Goal: Share content: Share content

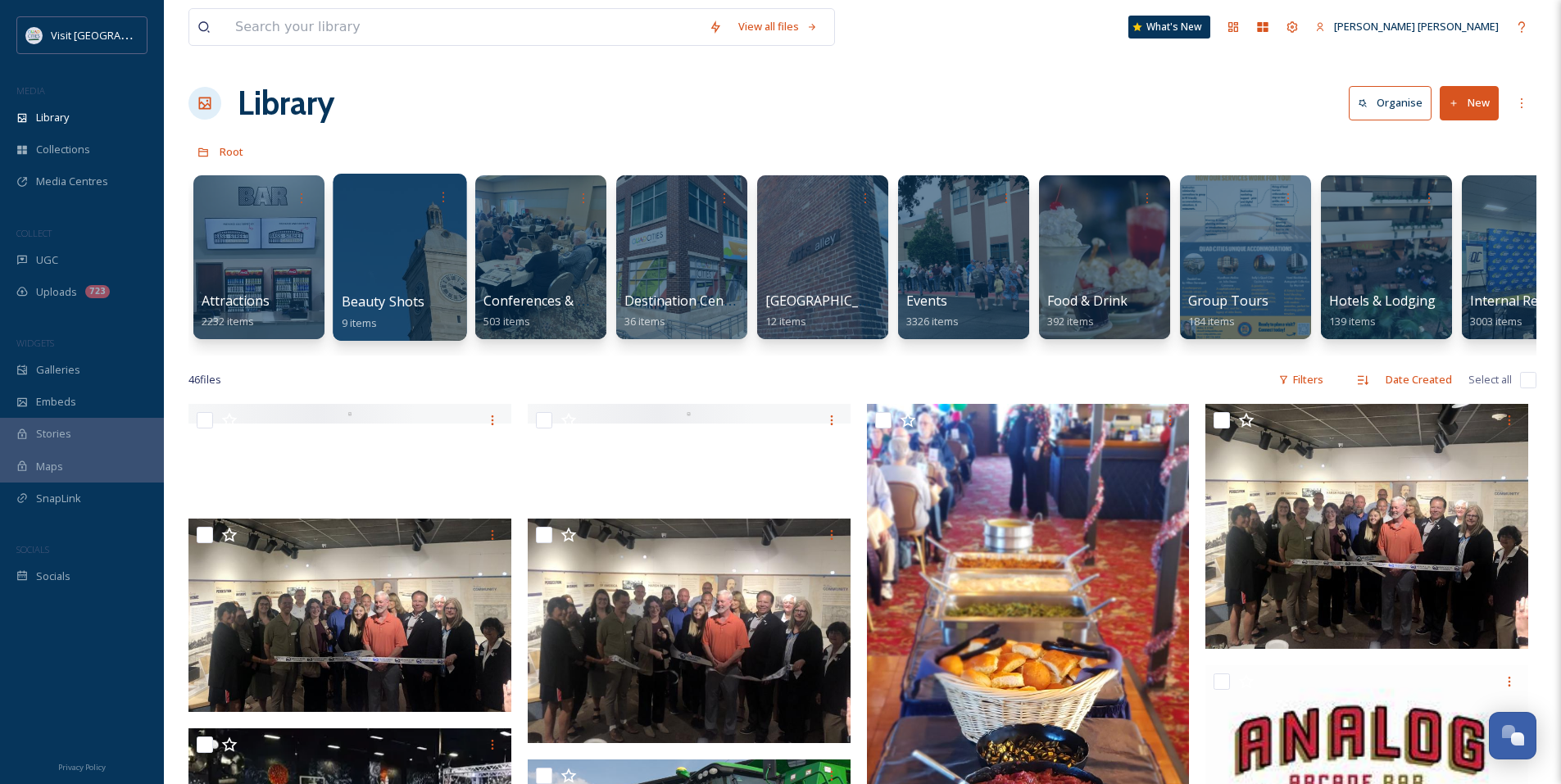
click at [440, 301] on div "Beauty Shots 9 items" at bounding box center [400, 312] width 117 height 41
click at [438, 256] on div at bounding box center [400, 257] width 134 height 167
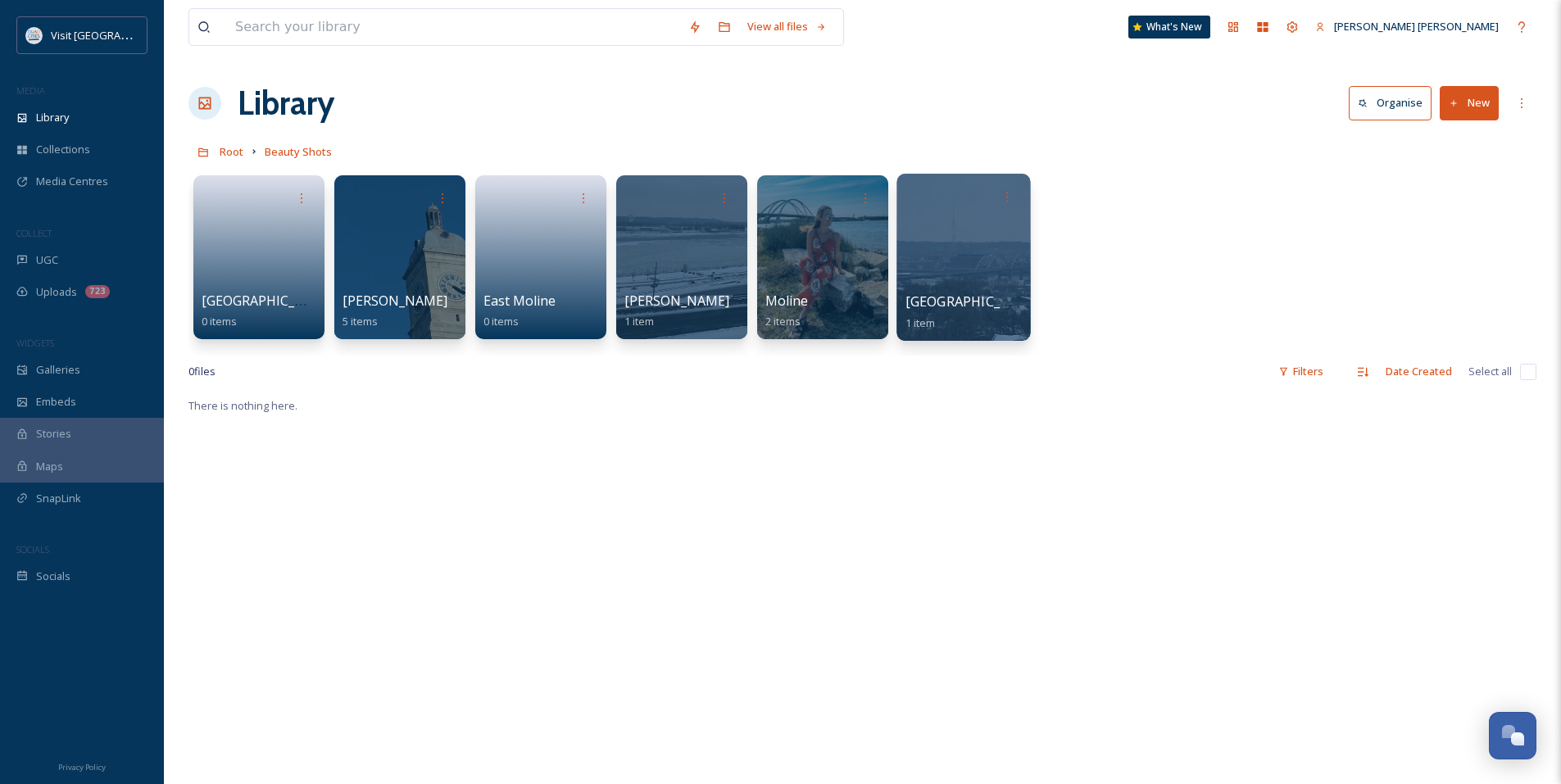
click at [1002, 272] on div at bounding box center [964, 257] width 134 height 167
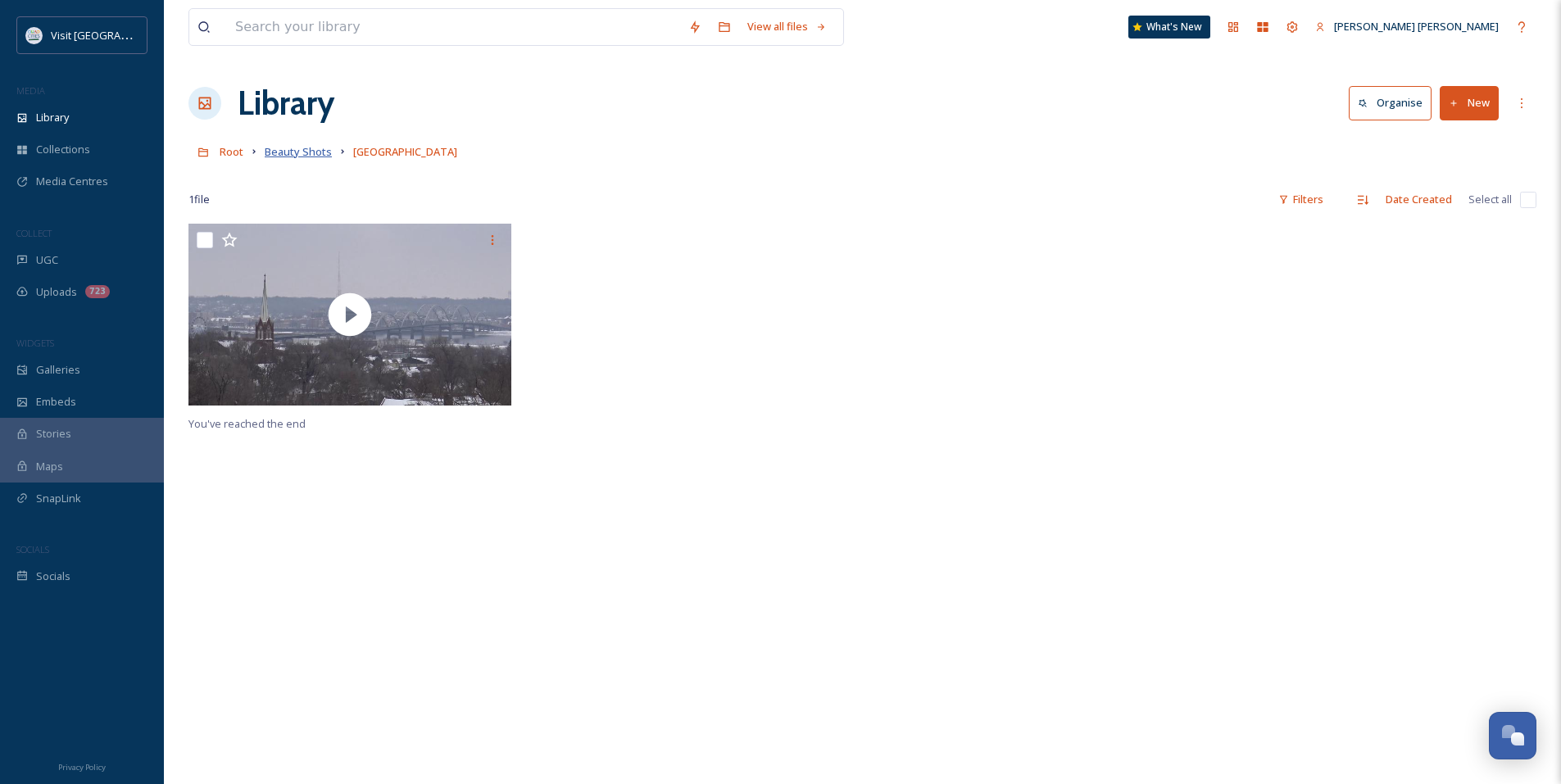
click at [291, 146] on span "Beauty Shots" at bounding box center [297, 152] width 67 height 15
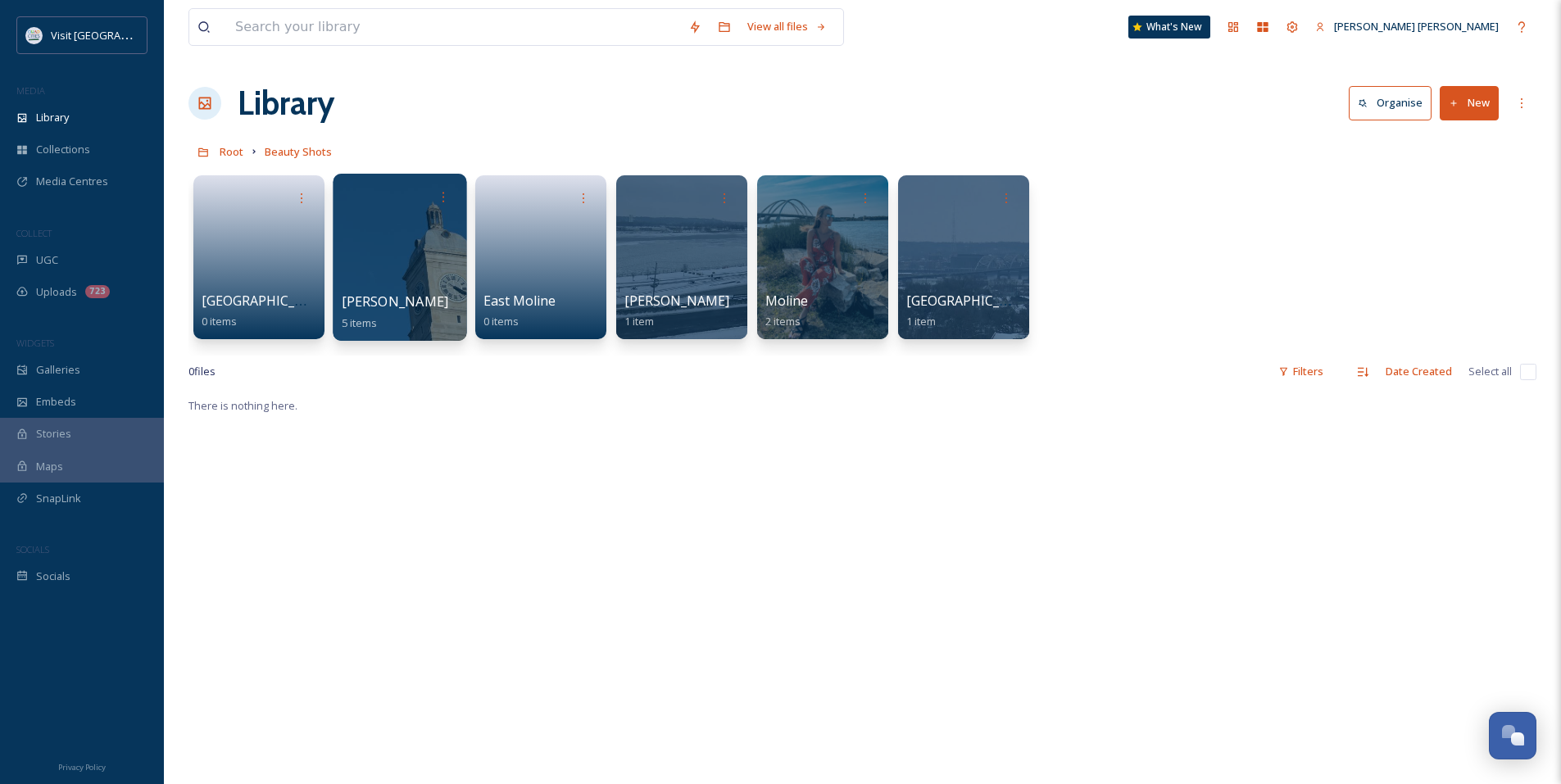
click at [429, 299] on div "Davenport 5 items" at bounding box center [400, 312] width 117 height 41
click at [434, 297] on div "Davenport 5 items" at bounding box center [400, 312] width 117 height 41
click at [389, 269] on div at bounding box center [400, 257] width 134 height 167
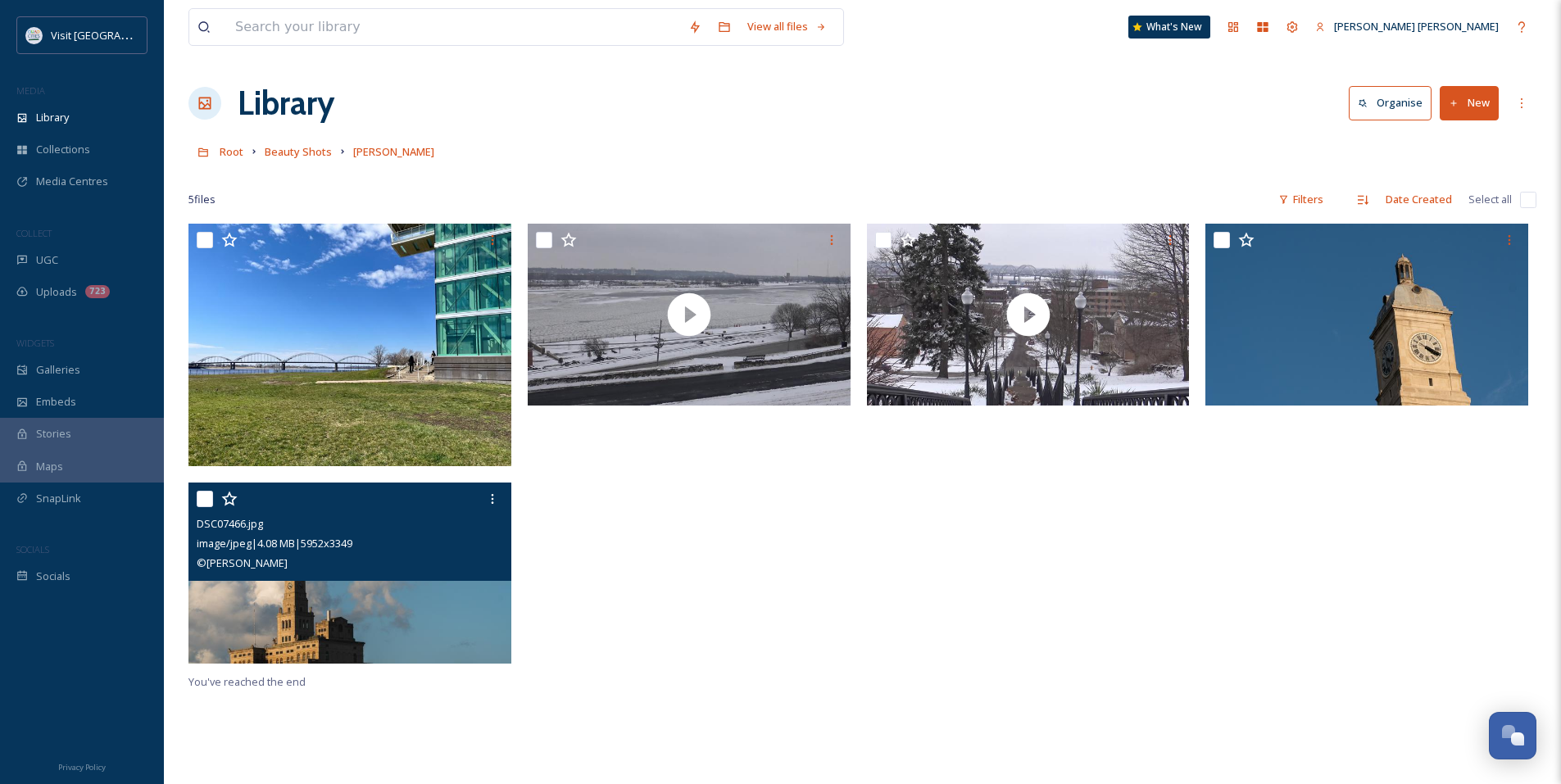
click at [469, 620] on img at bounding box center [350, 573] width 323 height 182
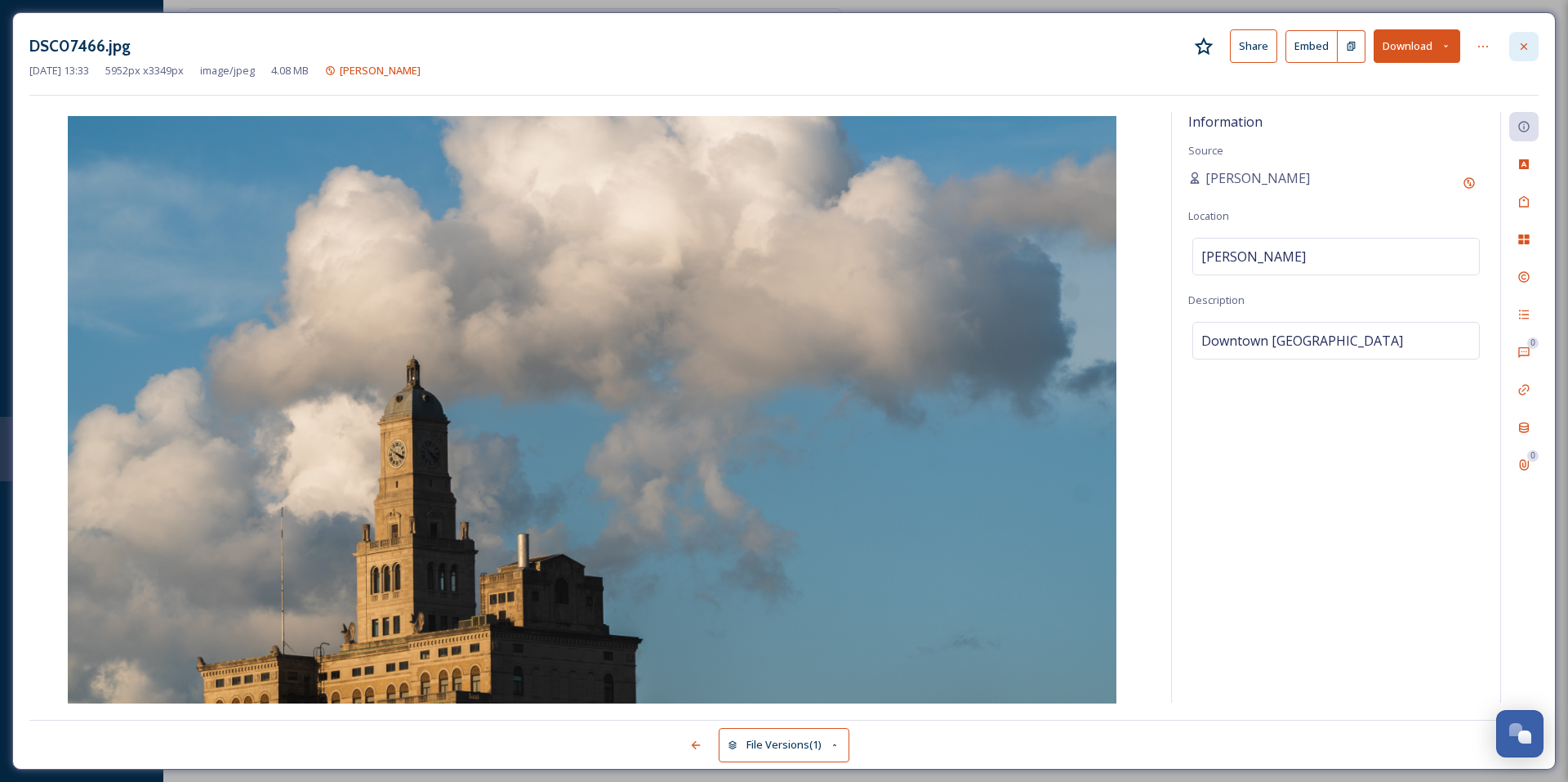
click at [1524, 45] on icon at bounding box center [1524, 47] width 13 height 13
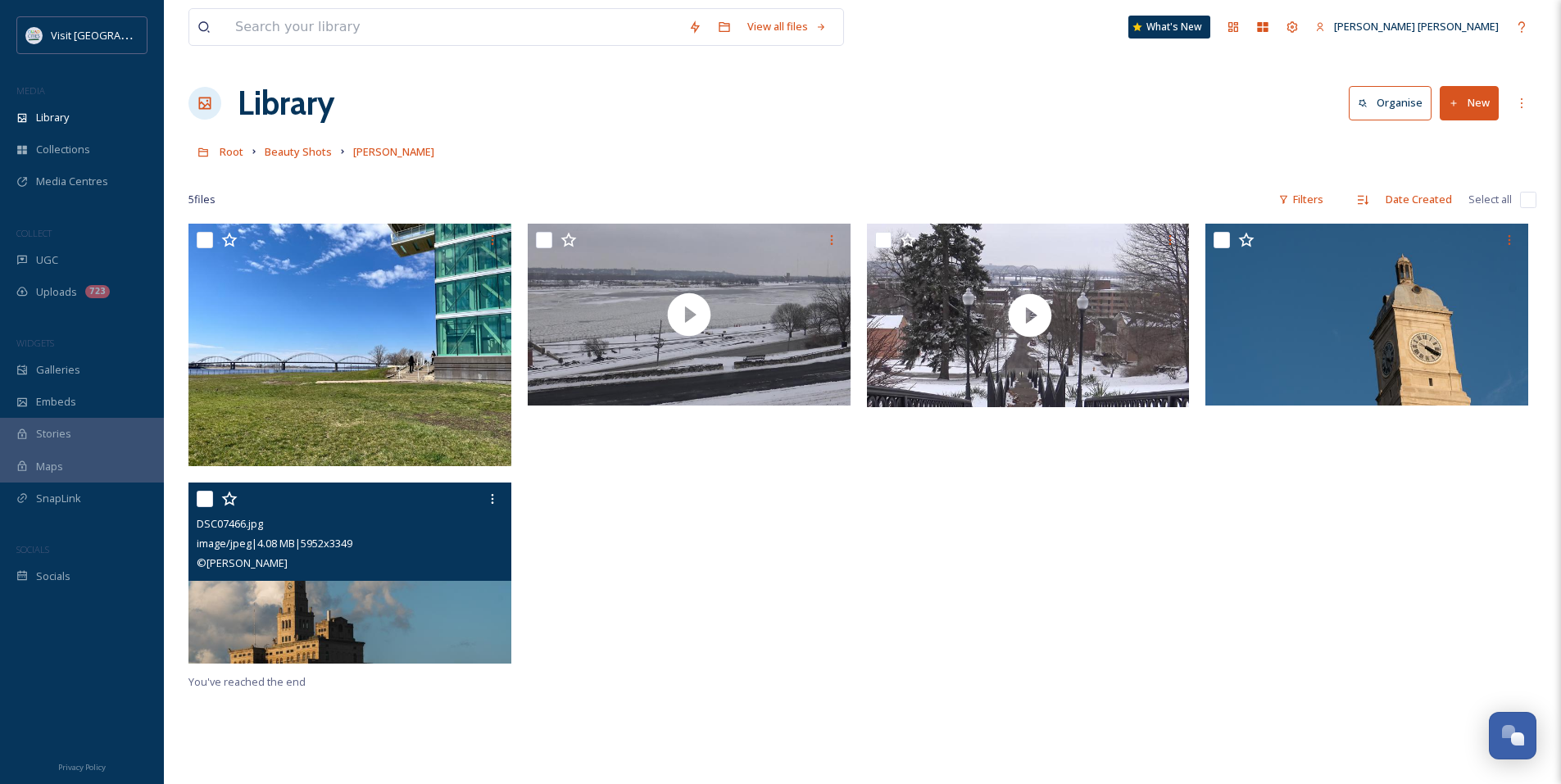
click at [481, 639] on img at bounding box center [350, 573] width 323 height 182
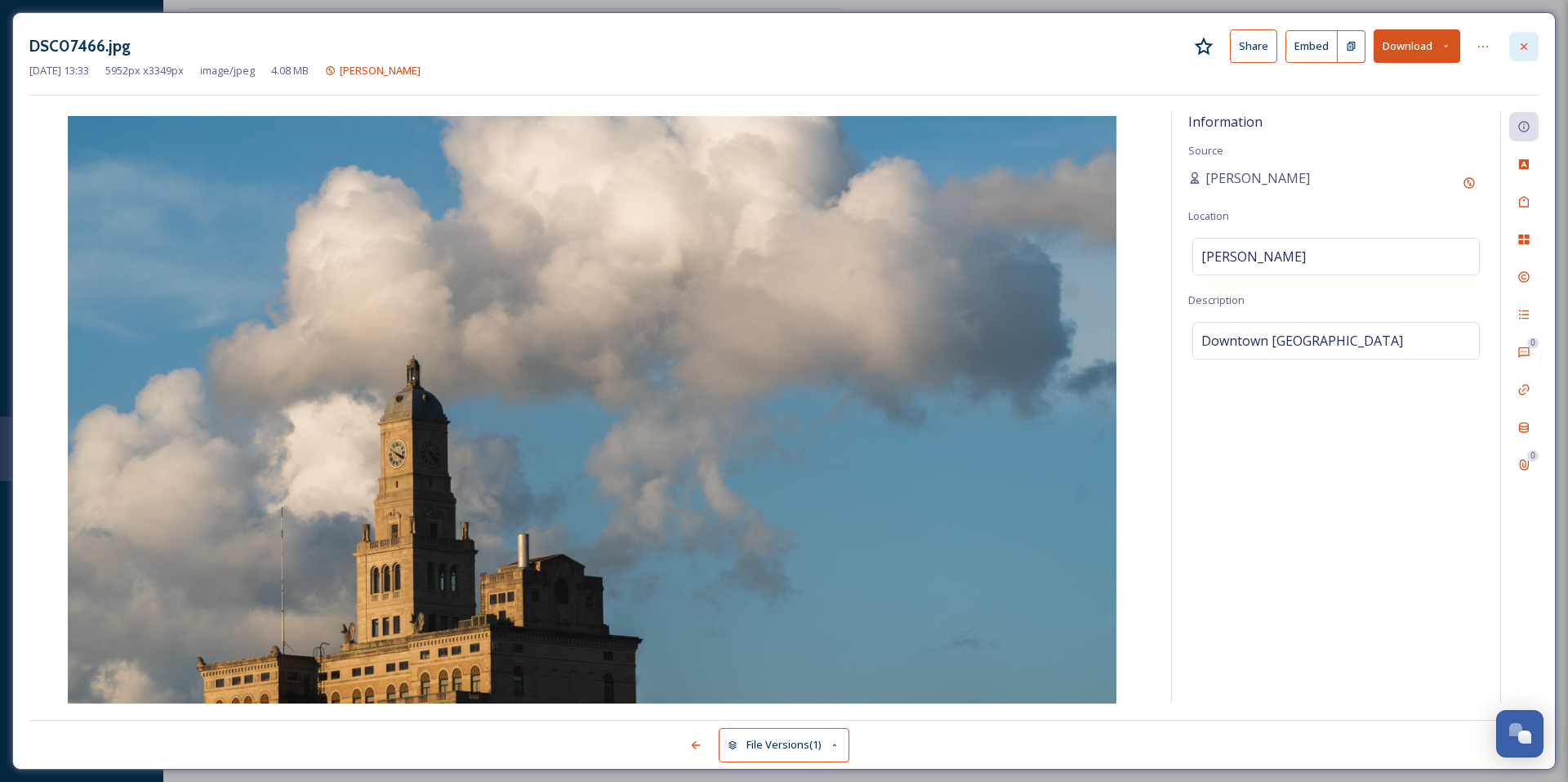
click at [1530, 51] on div at bounding box center [1524, 47] width 30 height 30
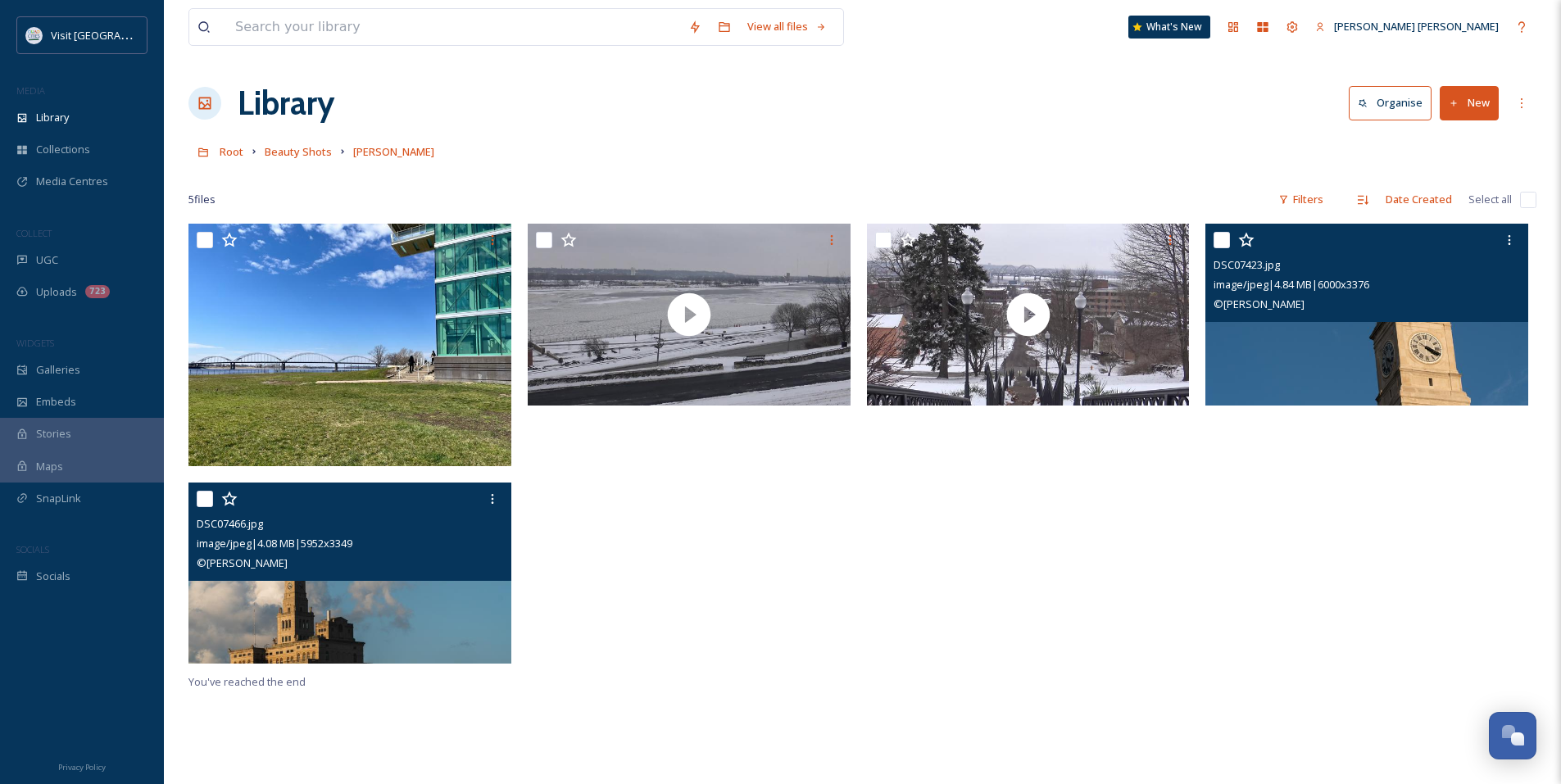
click at [1389, 382] on img at bounding box center [1367, 315] width 323 height 182
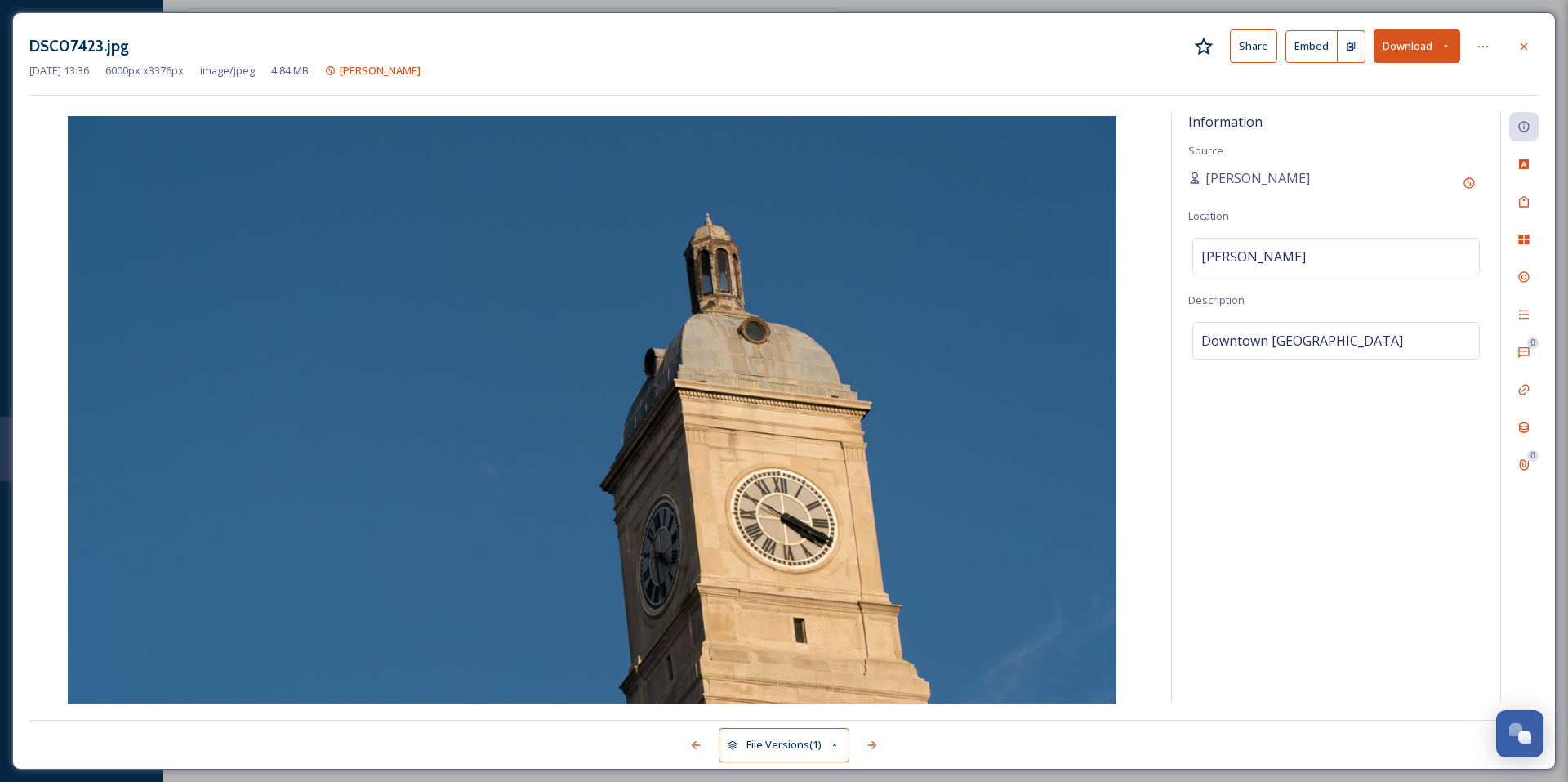
click at [1515, 54] on div at bounding box center [1524, 47] width 30 height 30
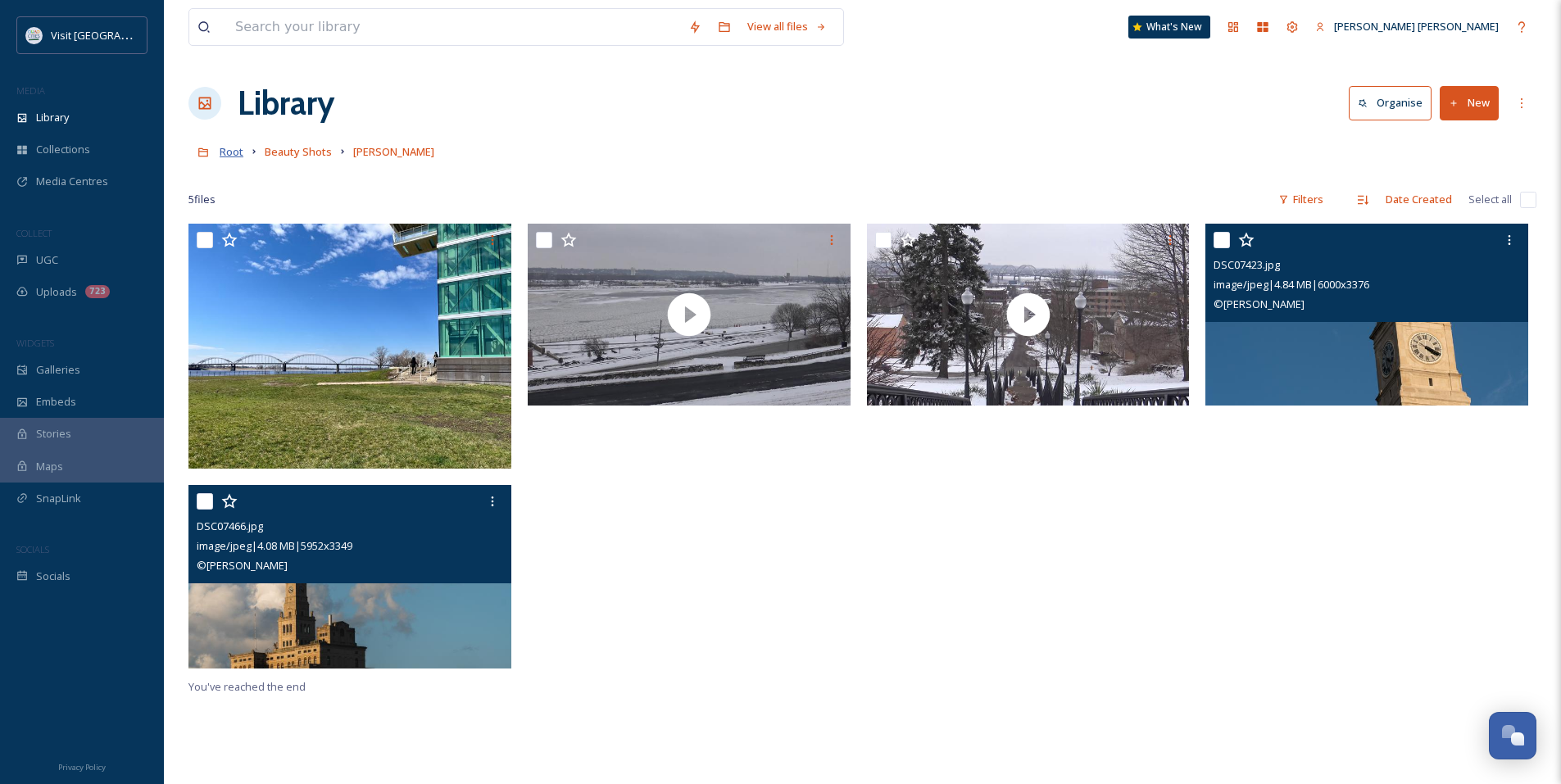
click at [238, 152] on span "Root" at bounding box center [231, 152] width 24 height 15
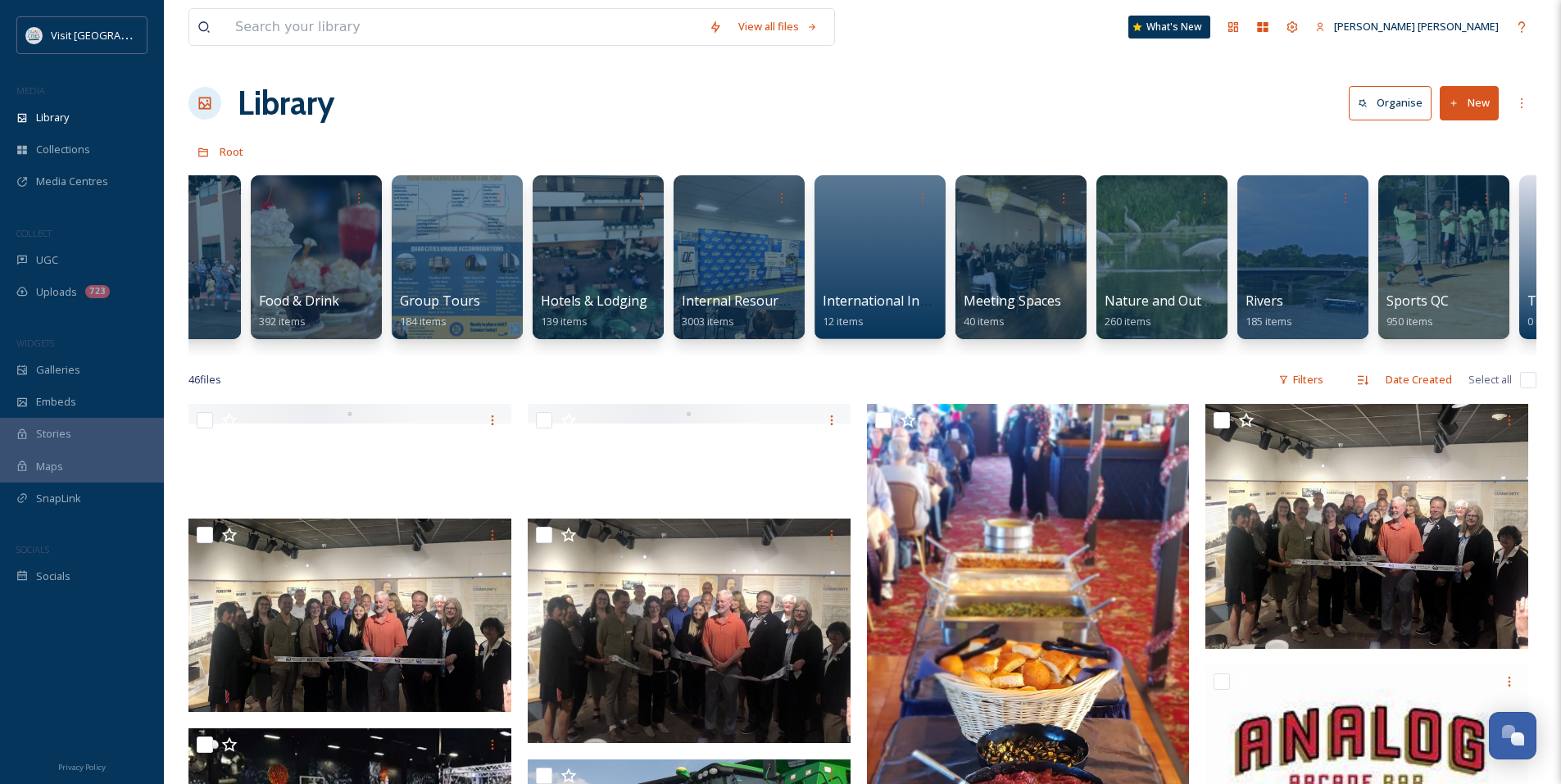
scroll to position [0, 807]
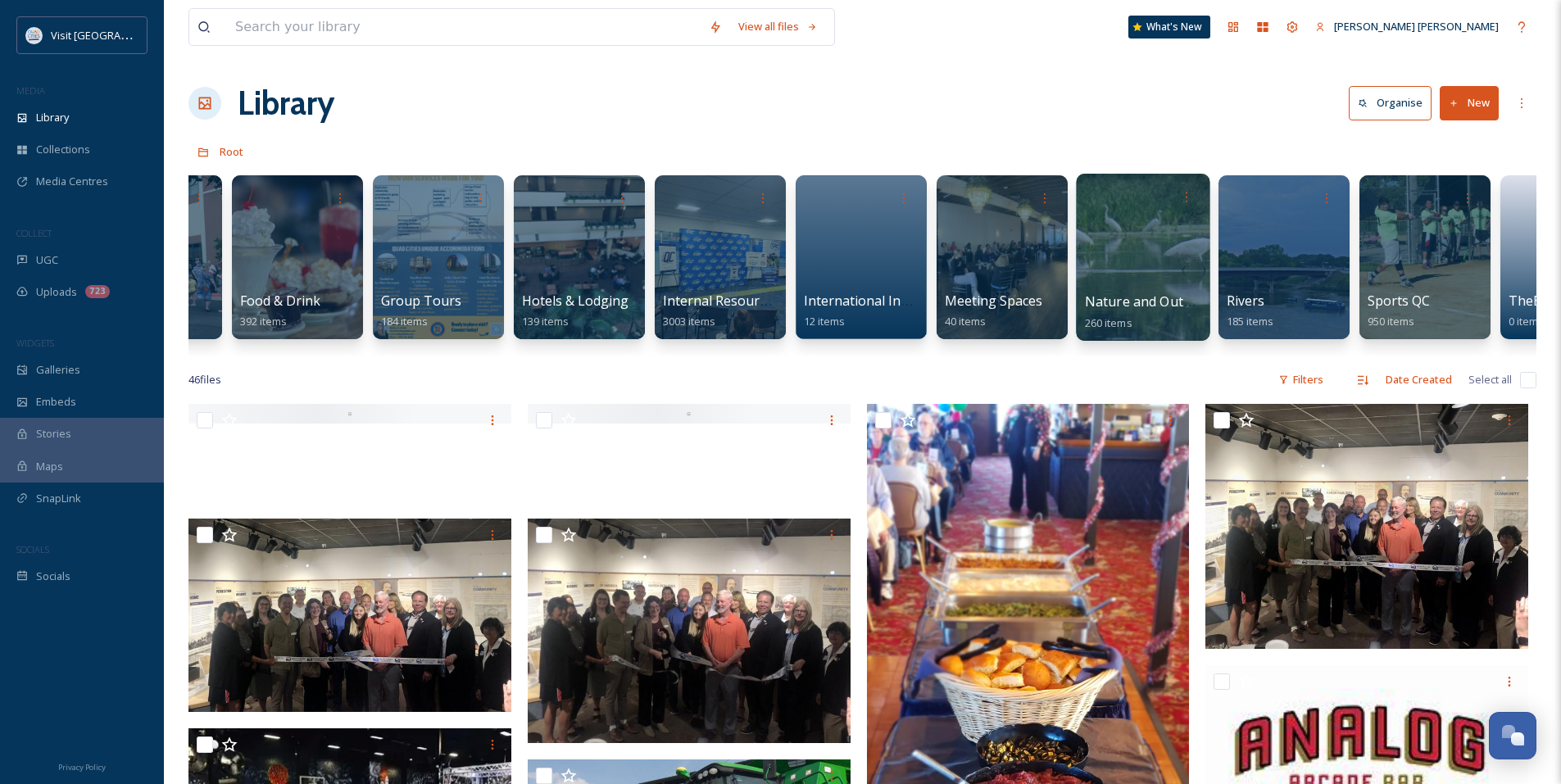
click at [1130, 244] on div at bounding box center [1143, 257] width 134 height 167
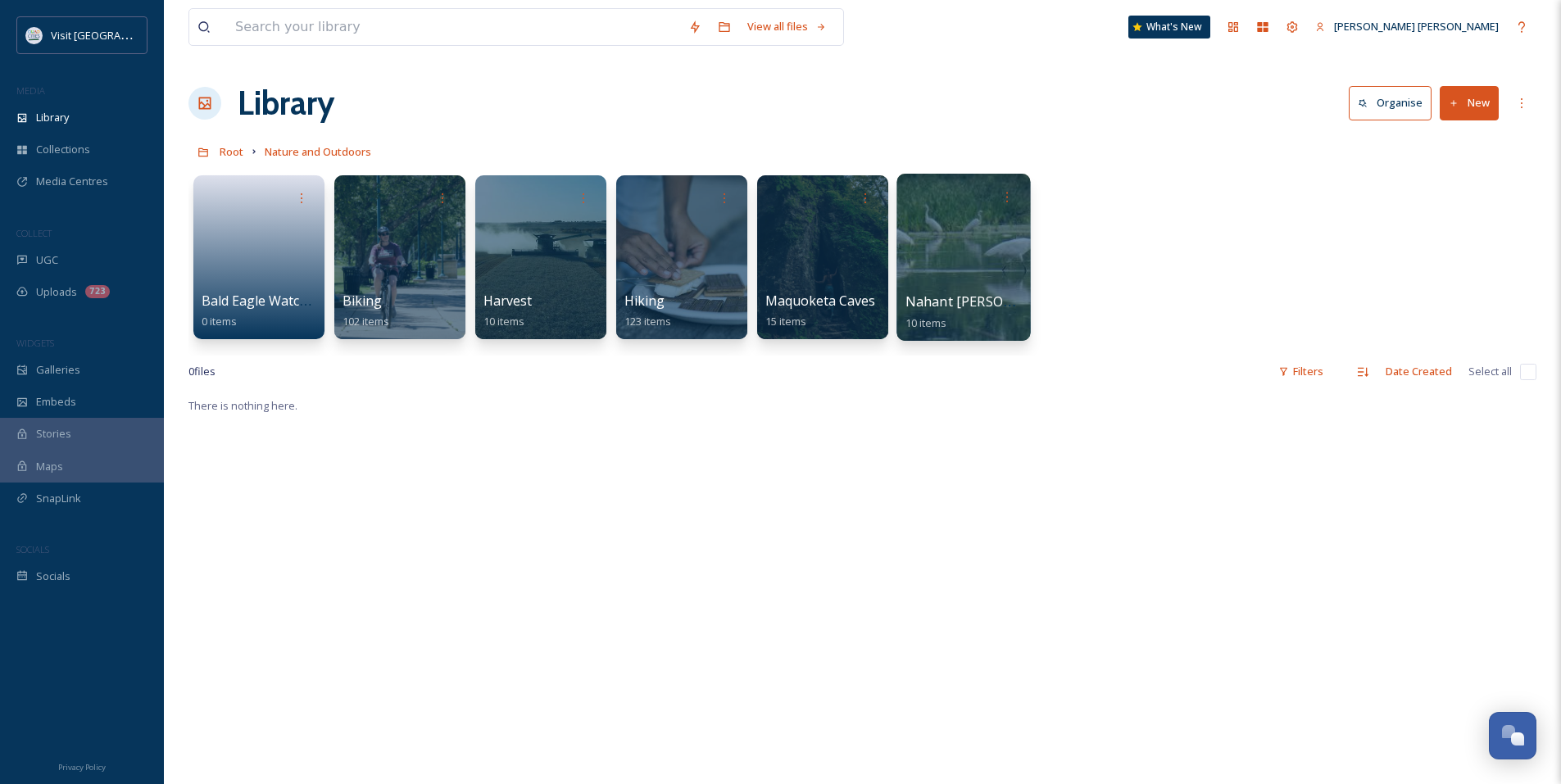
click at [965, 272] on div at bounding box center [964, 257] width 134 height 167
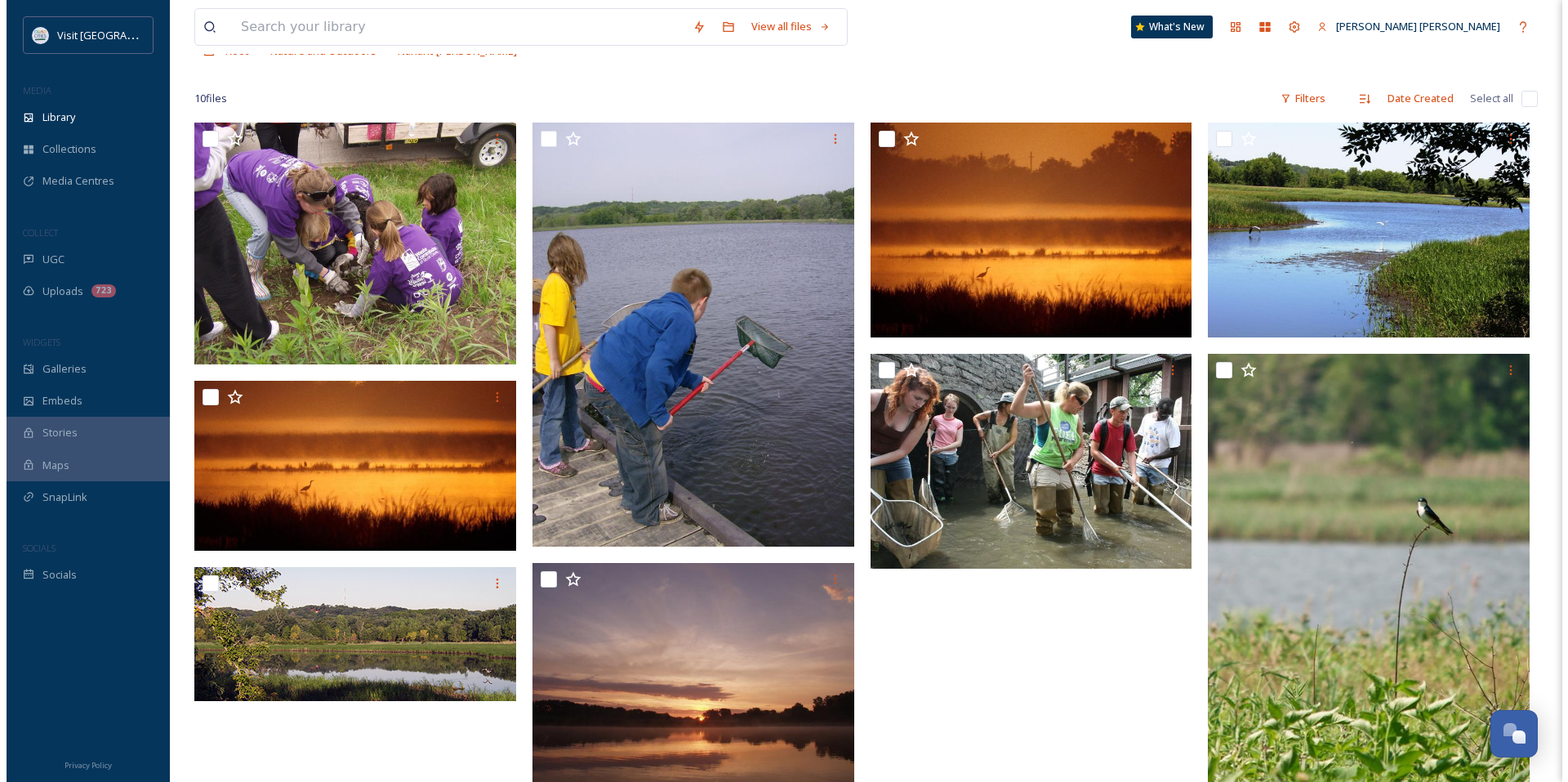
scroll to position [73, 0]
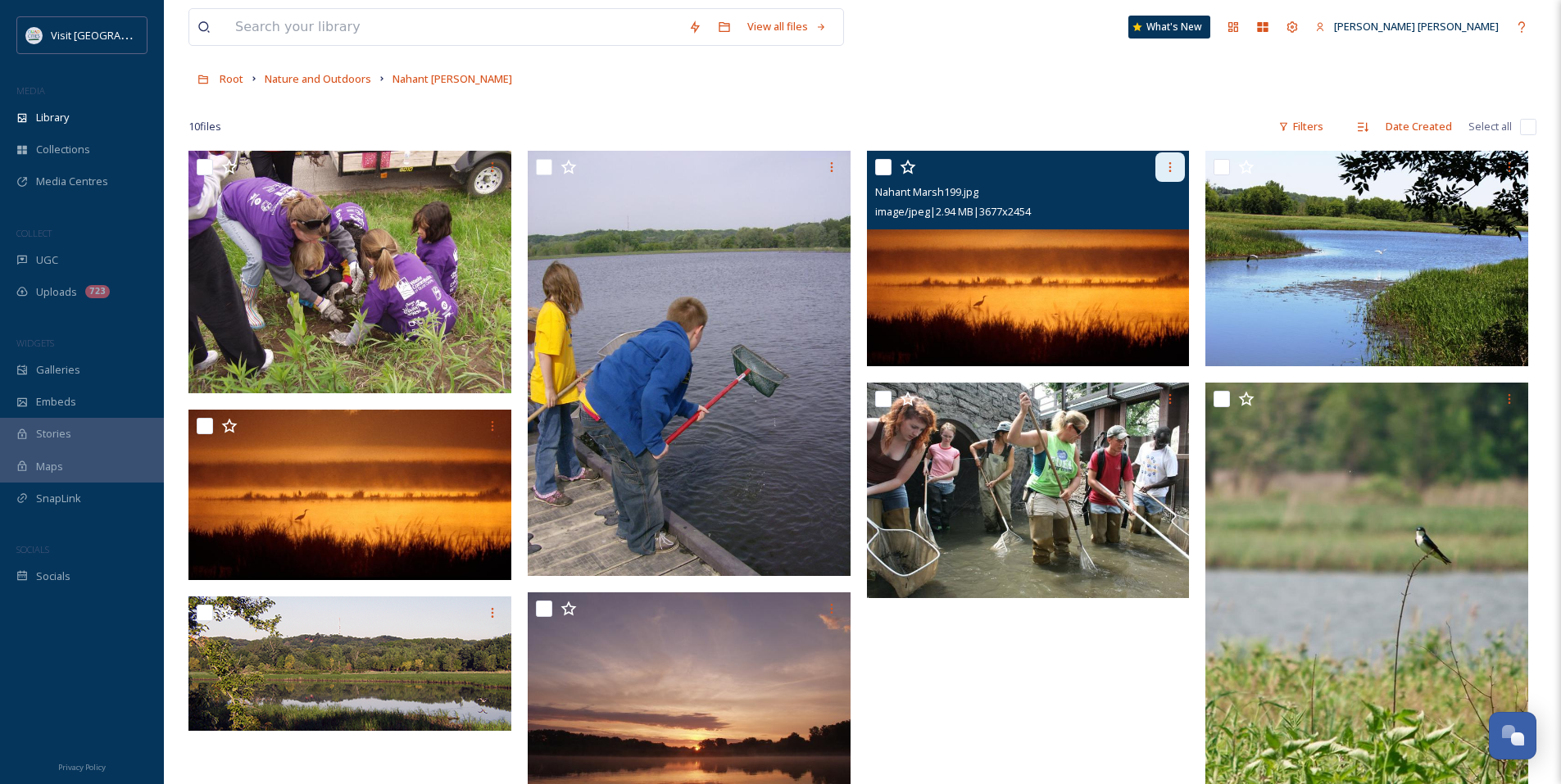
click at [1170, 175] on div at bounding box center [1170, 167] width 30 height 30
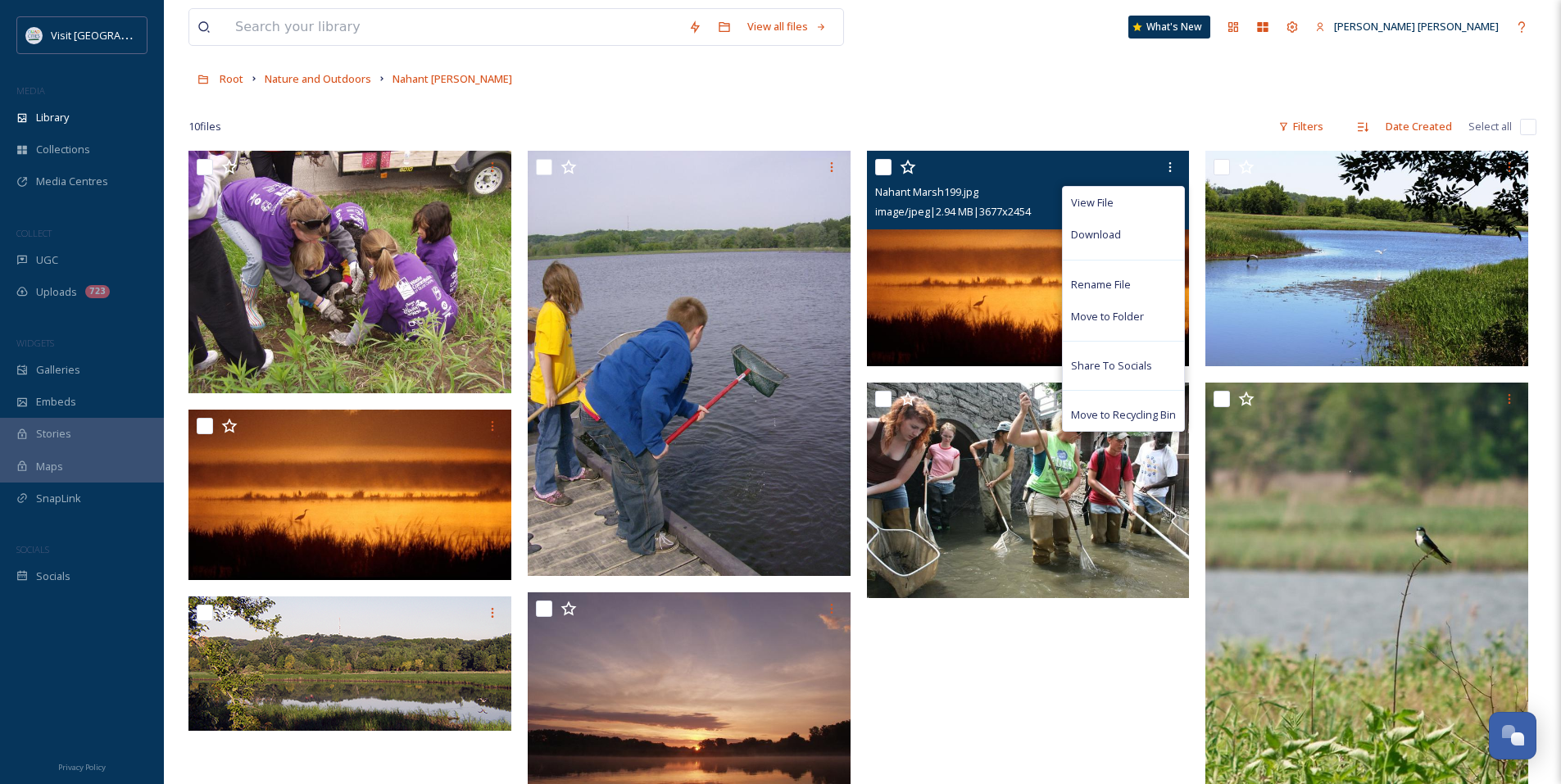
click at [992, 310] on img at bounding box center [1028, 258] width 323 height 216
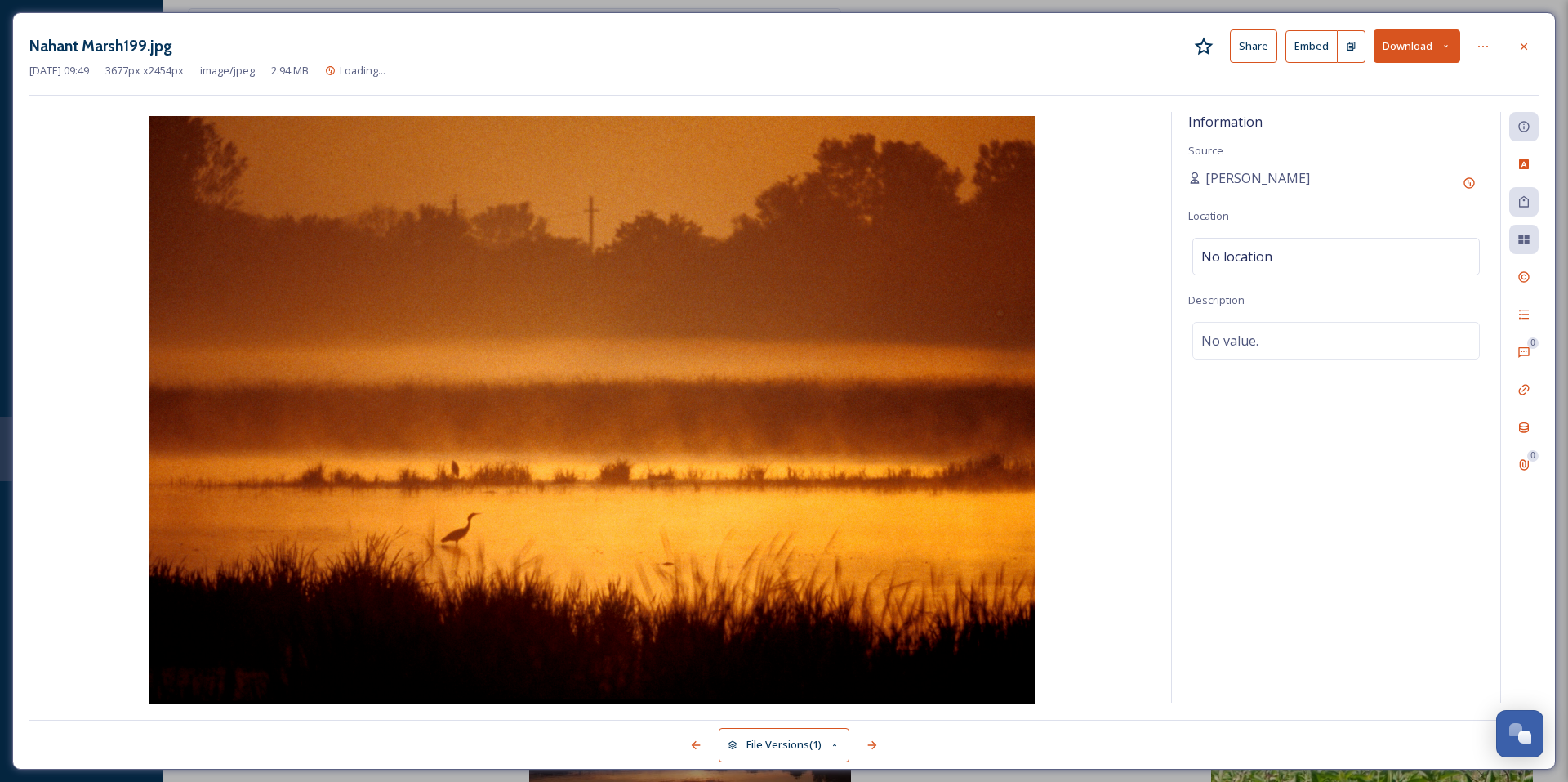
click at [1239, 56] on button "Share" at bounding box center [1253, 46] width 48 height 34
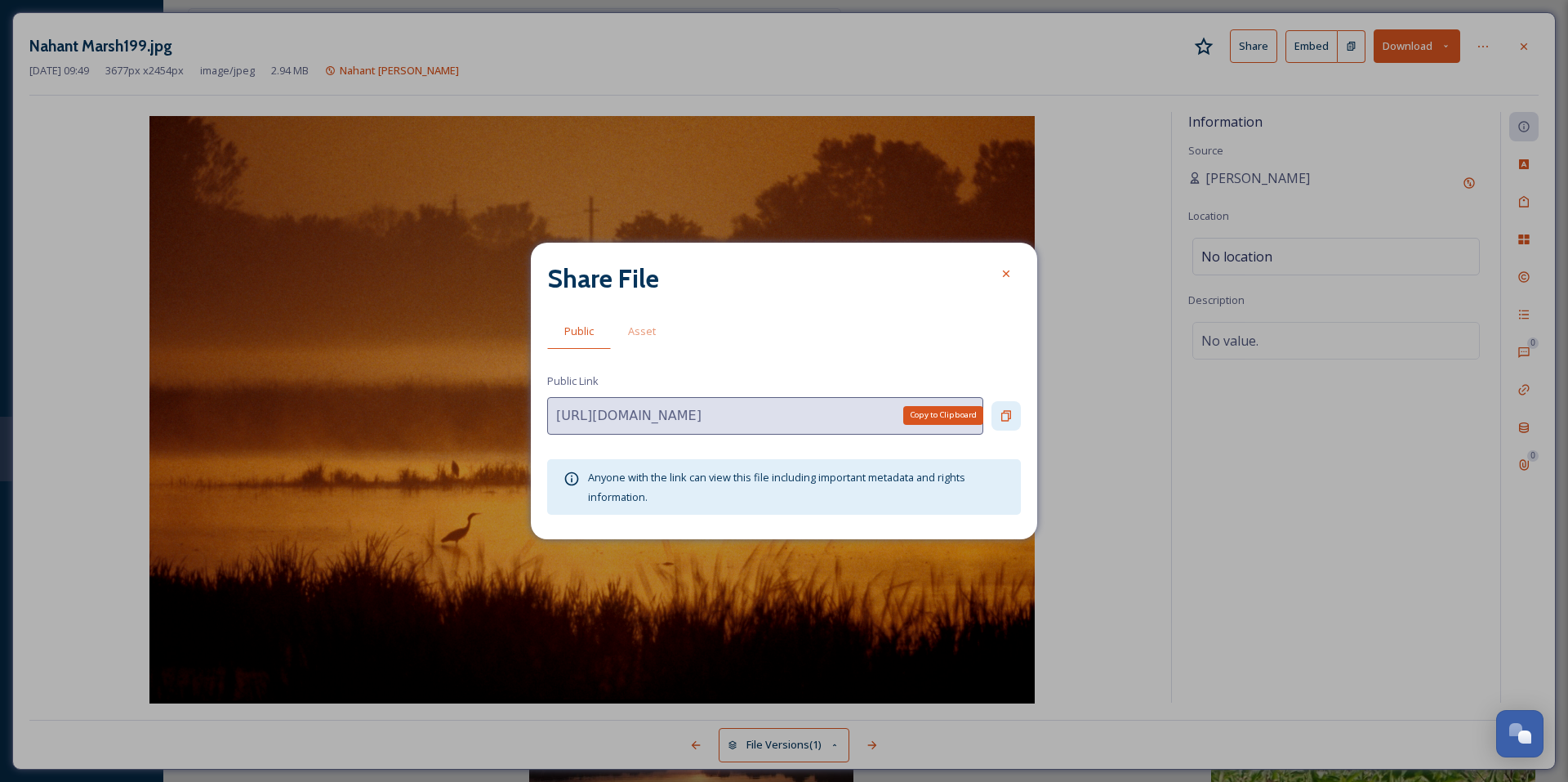
click at [1007, 424] on div "Copy to Clipboard" at bounding box center [1006, 416] width 30 height 30
click at [1014, 279] on div at bounding box center [1006, 274] width 30 height 30
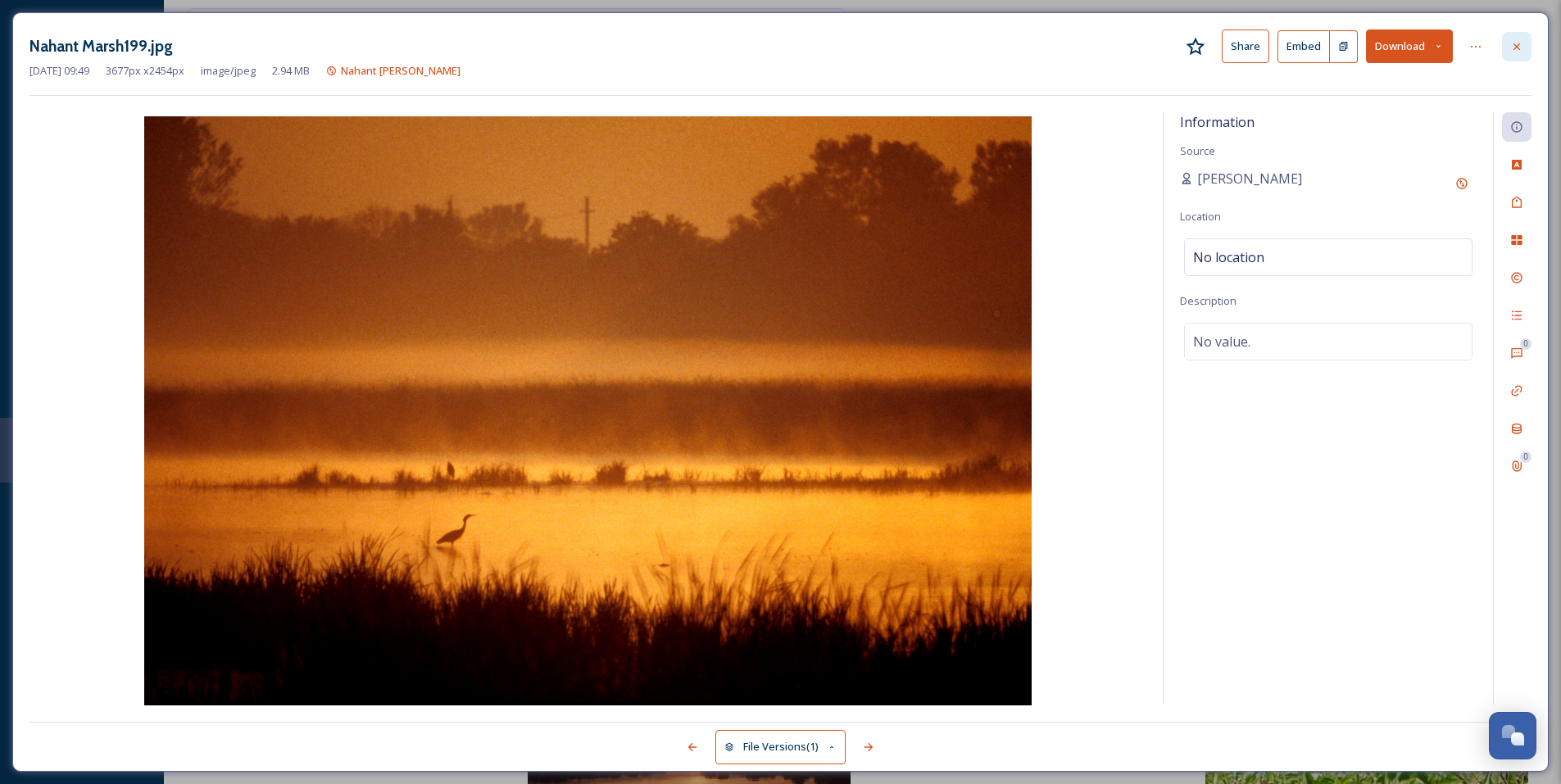
click at [1518, 51] on icon at bounding box center [1516, 47] width 13 height 13
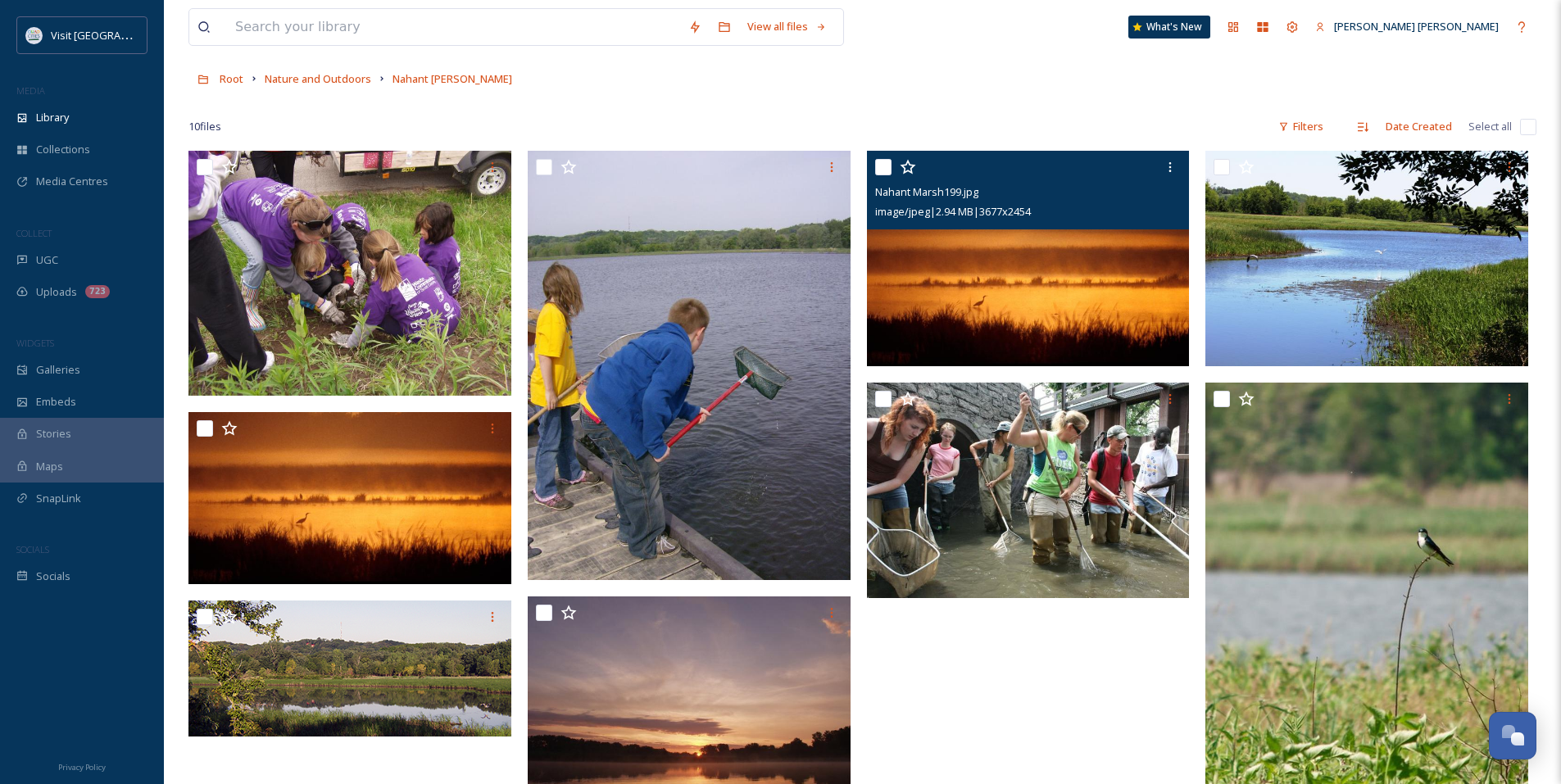
click at [1048, 316] on img at bounding box center [1028, 258] width 323 height 216
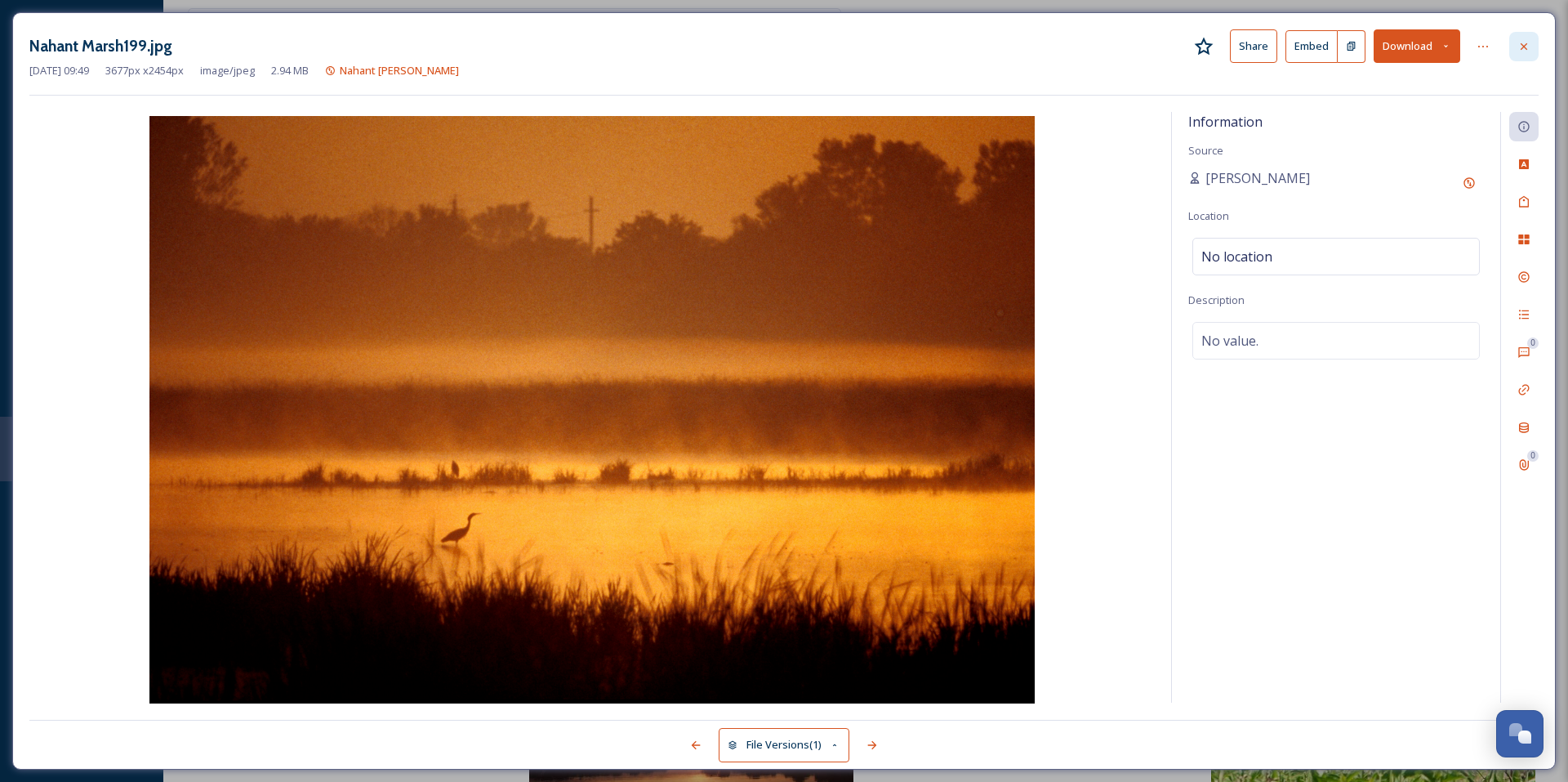
click at [1528, 45] on icon at bounding box center [1524, 47] width 13 height 13
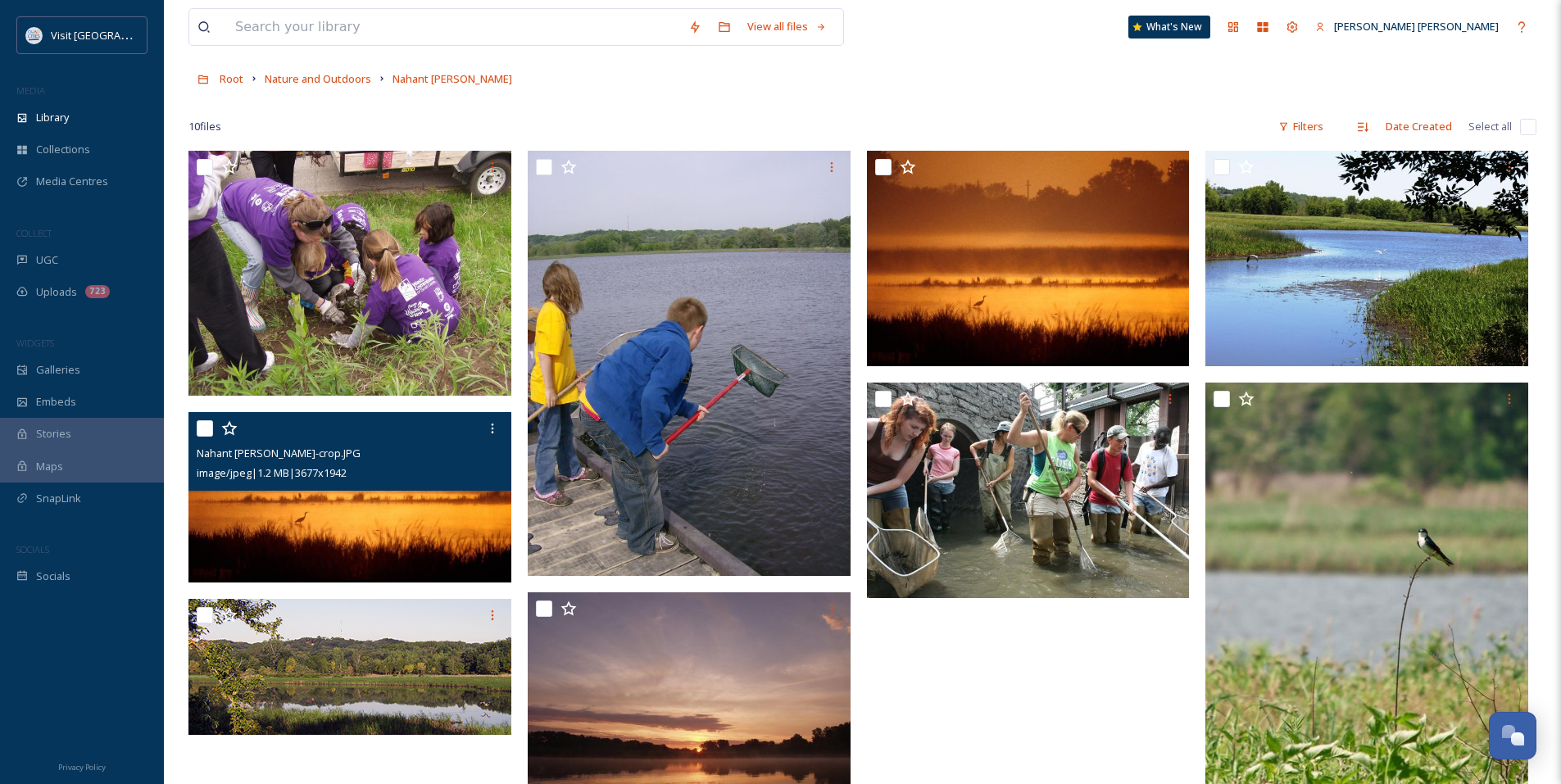
click at [436, 474] on div "image/jpeg | 1.2 MB | 3677 x 1942" at bounding box center [352, 473] width 311 height 20
click at [434, 536] on img at bounding box center [350, 497] width 323 height 170
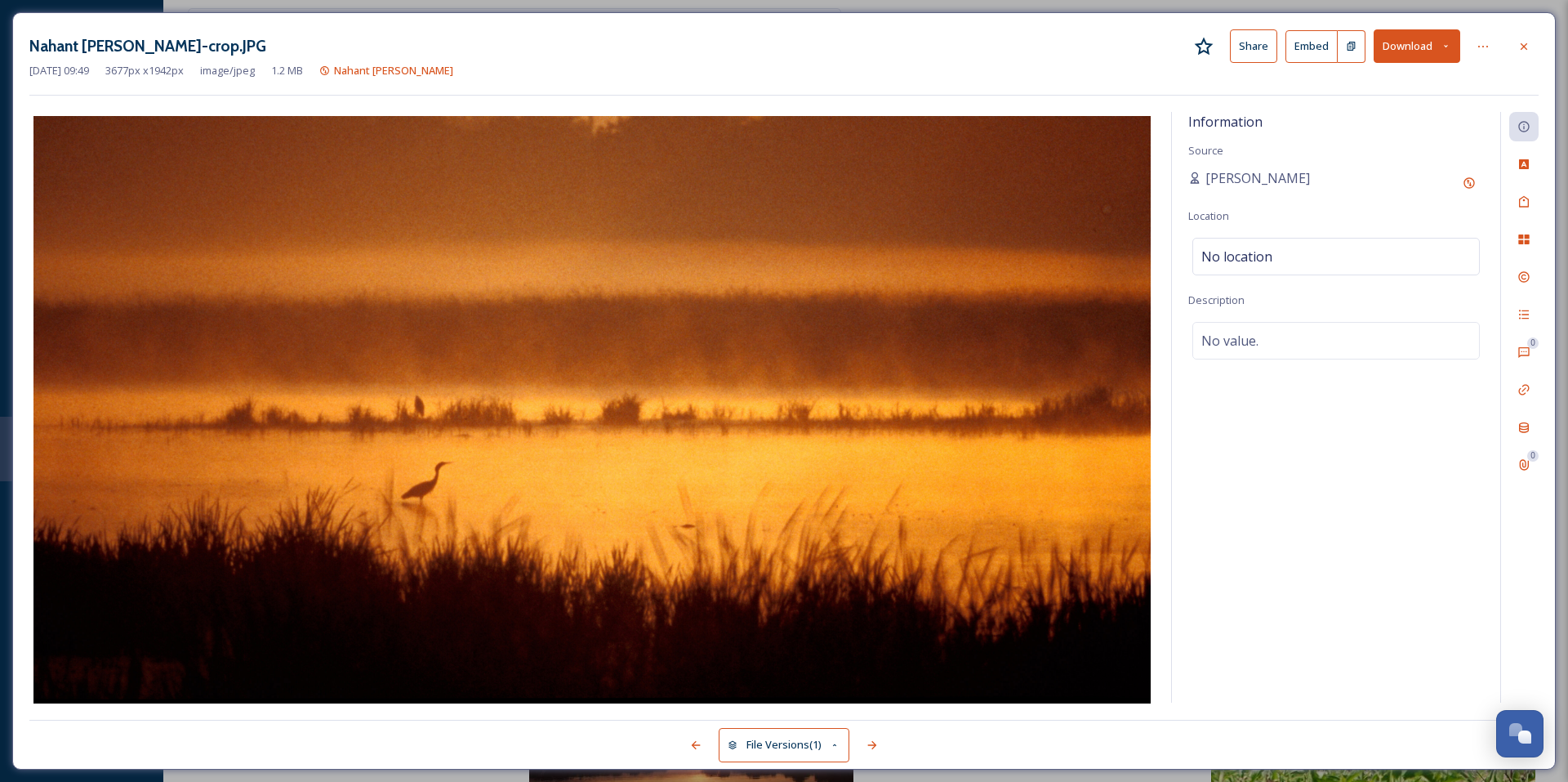
drag, startPoint x: 1517, startPoint y: 54, endPoint x: 1492, endPoint y: 63, distance: 26.6
click at [1518, 54] on div at bounding box center [1524, 47] width 30 height 30
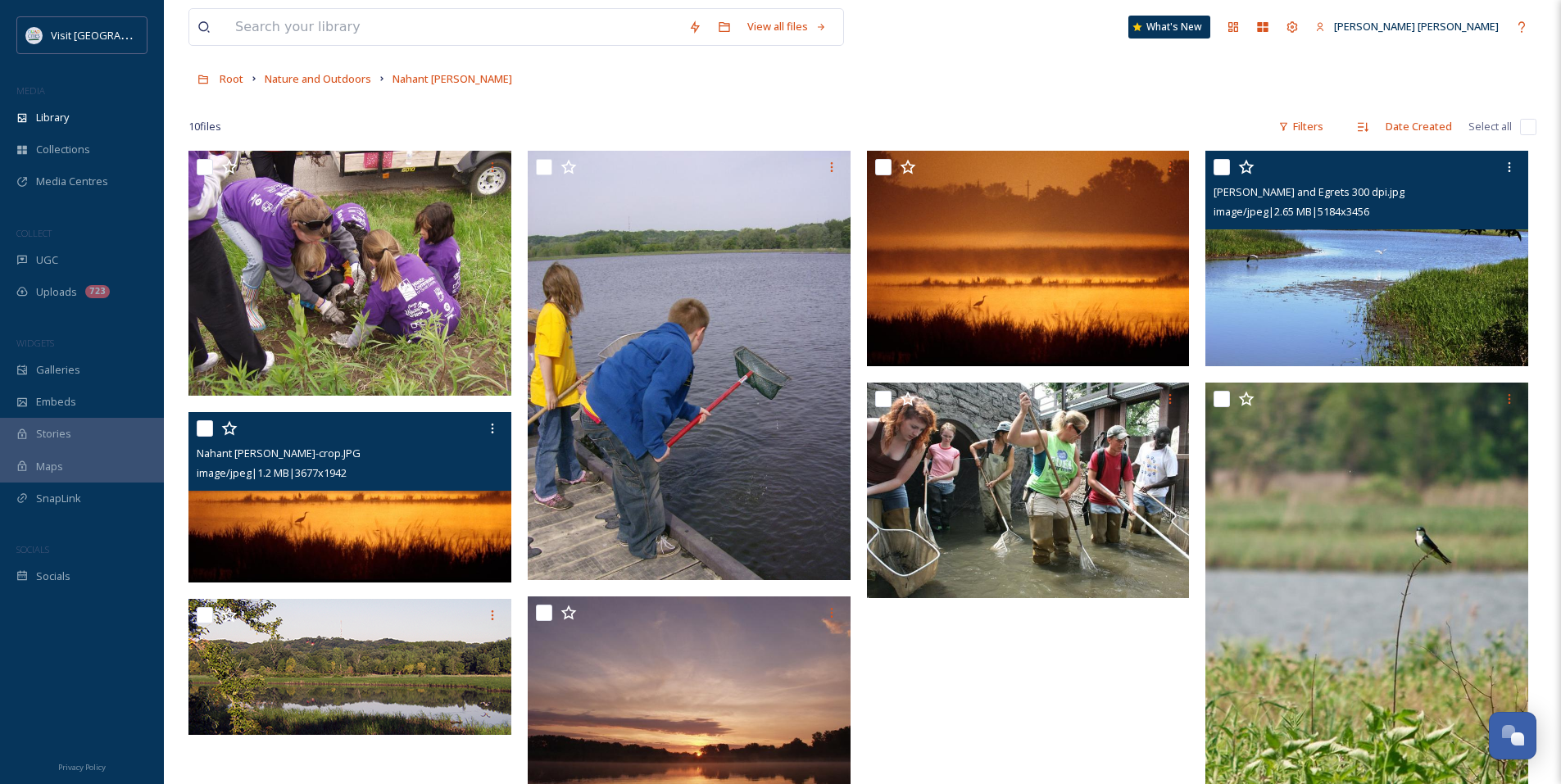
click at [1311, 294] on img at bounding box center [1367, 258] width 323 height 216
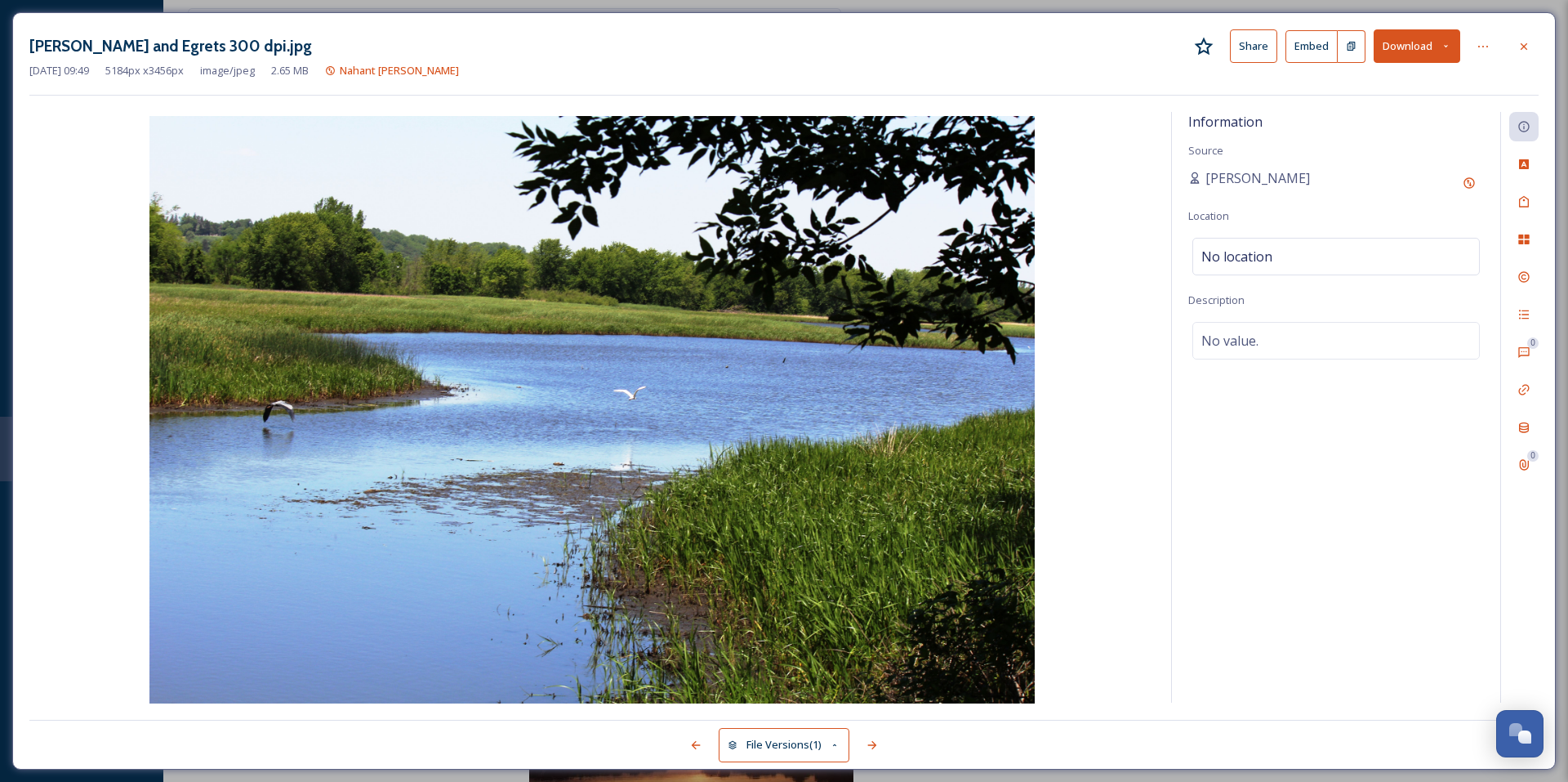
click at [1252, 43] on button "Share" at bounding box center [1253, 46] width 48 height 34
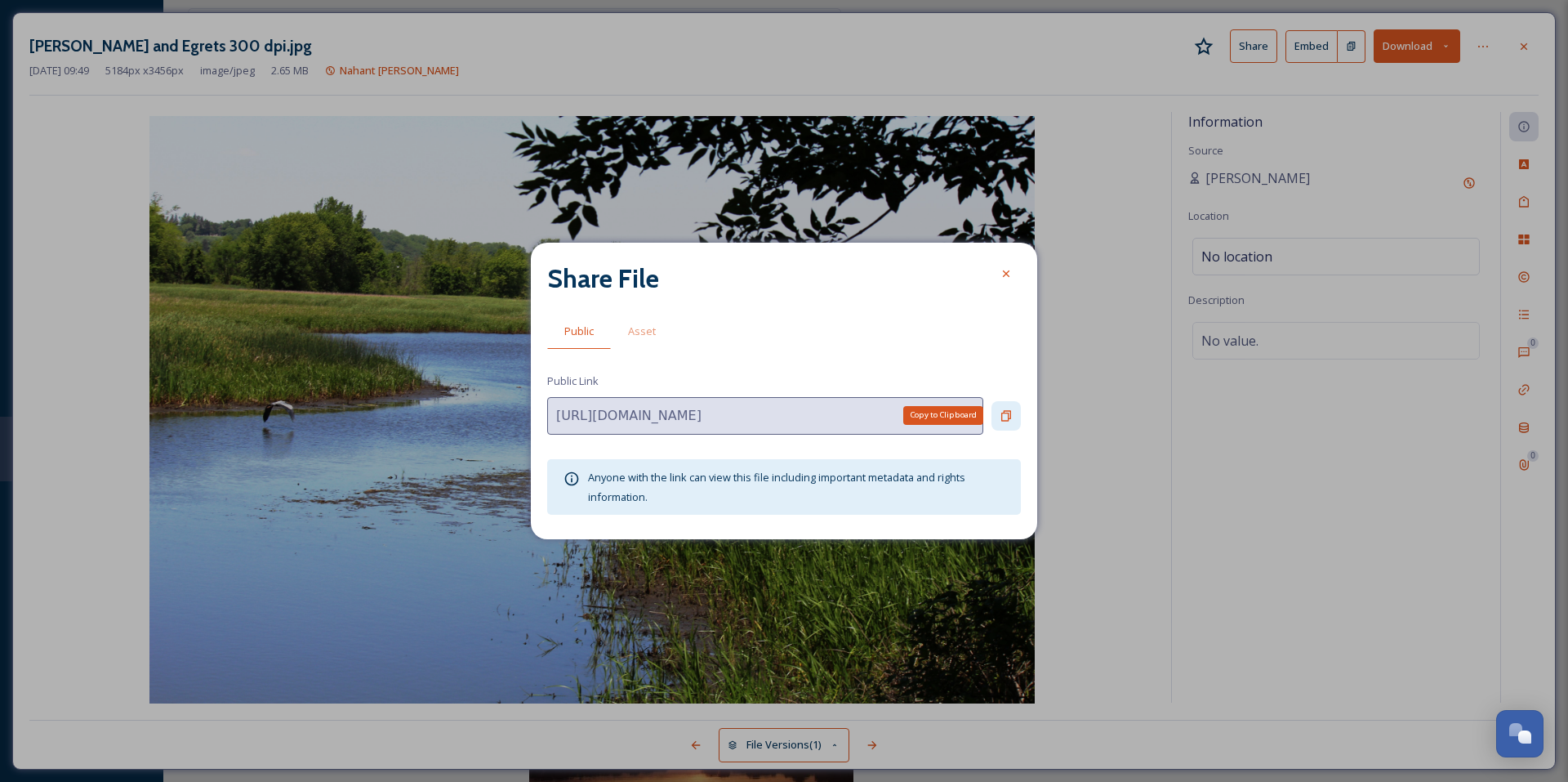
click at [1007, 419] on icon at bounding box center [1006, 416] width 13 height 13
